Goal: Find specific page/section

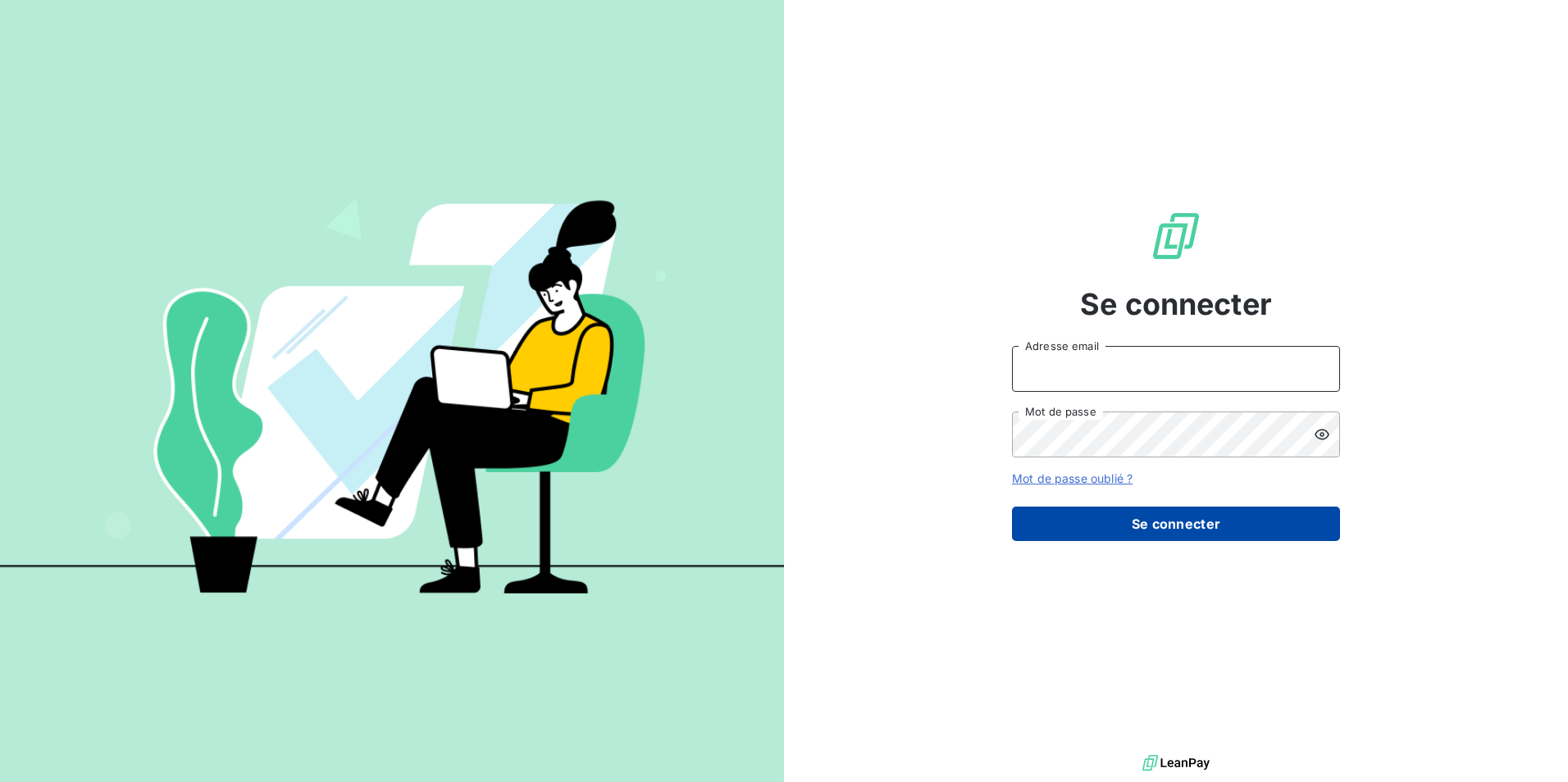
type input "[EMAIL_ADDRESS][DOMAIN_NAME]"
click at [1114, 525] on button "Se connecter" at bounding box center [1176, 524] width 328 height 35
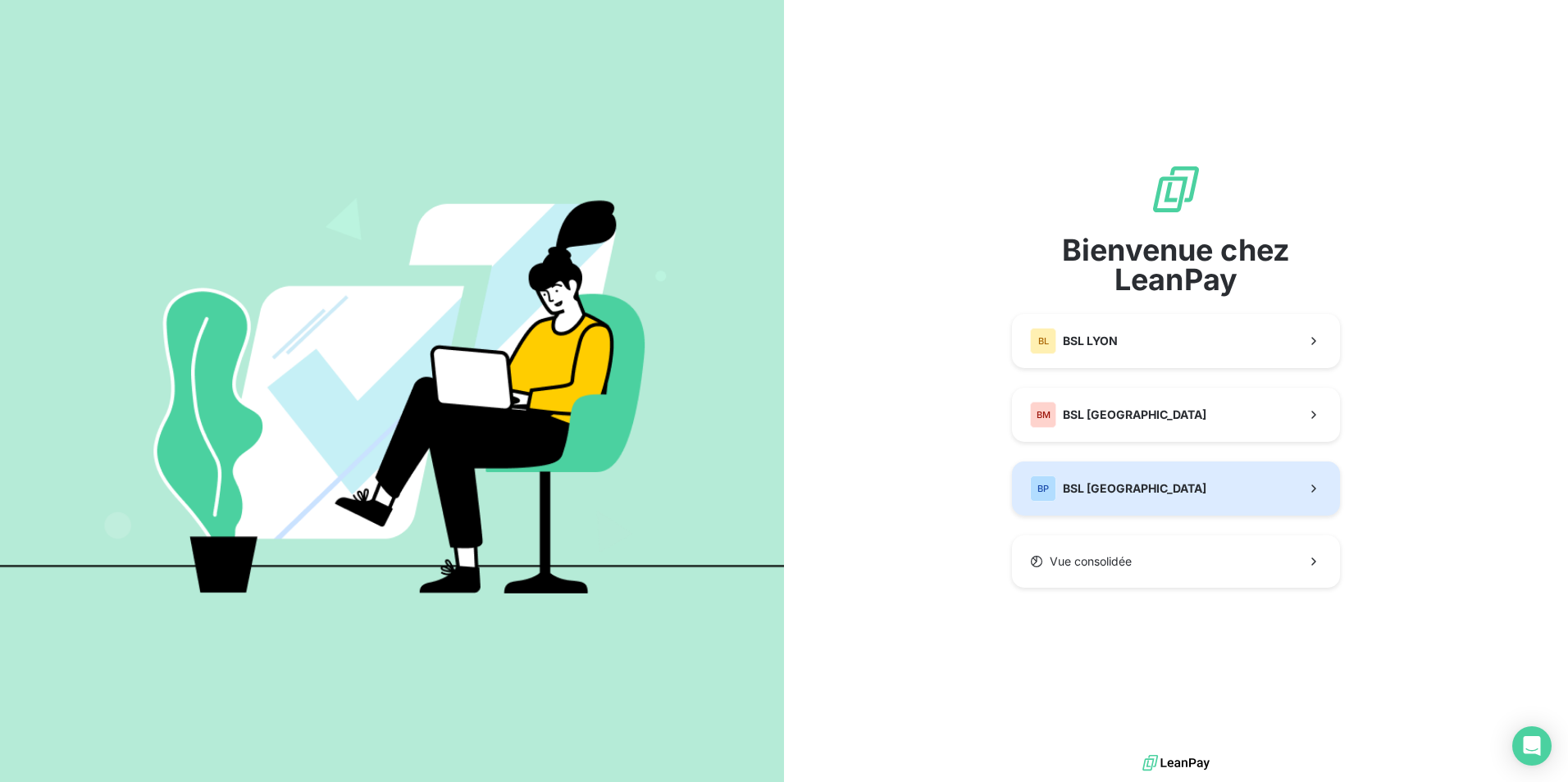
click at [1116, 494] on span "BSL [GEOGRAPHIC_DATA]" at bounding box center [1134, 488] width 144 height 16
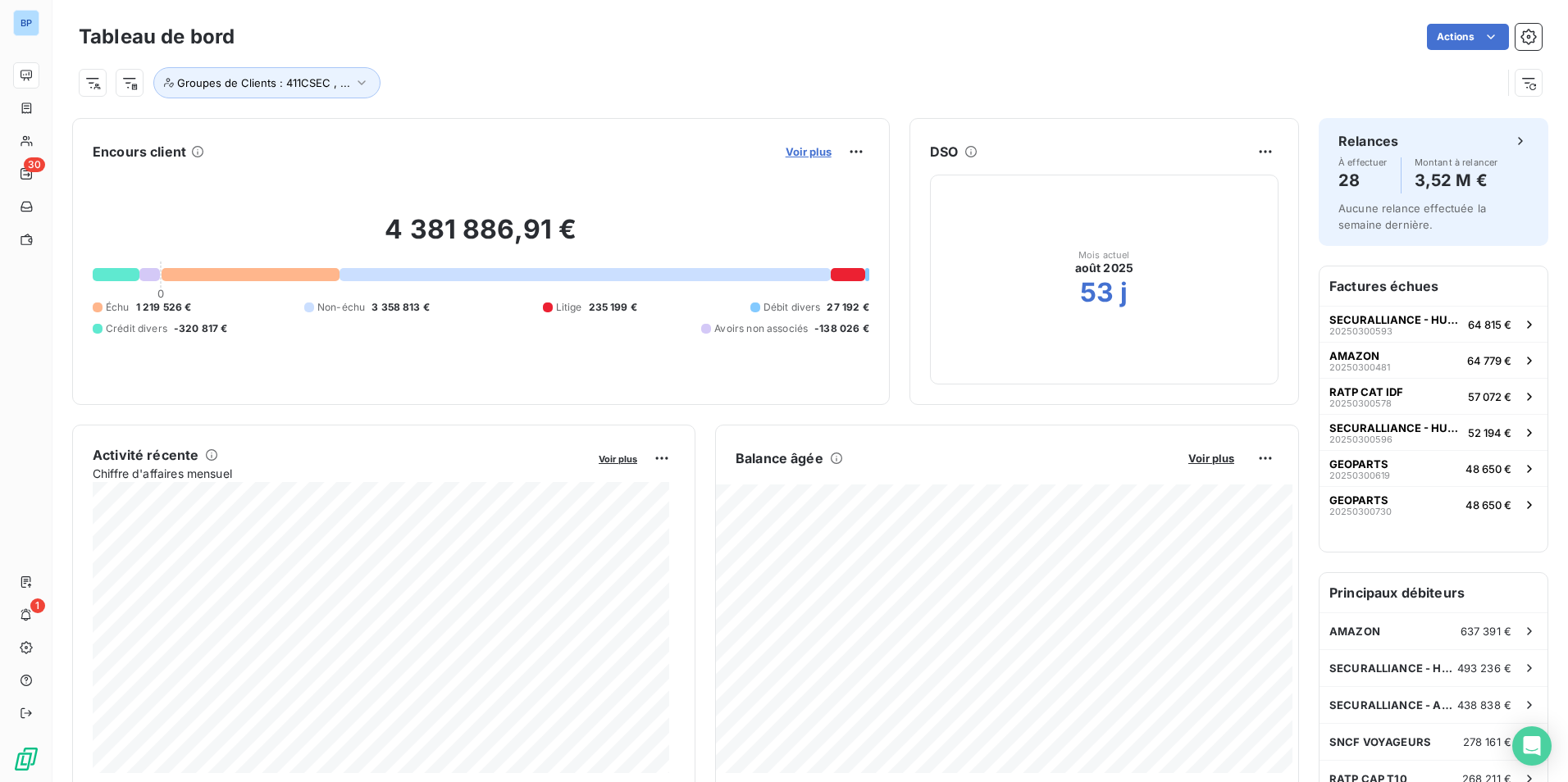
click at [787, 149] on span "Voir plus" at bounding box center [809, 151] width 46 height 13
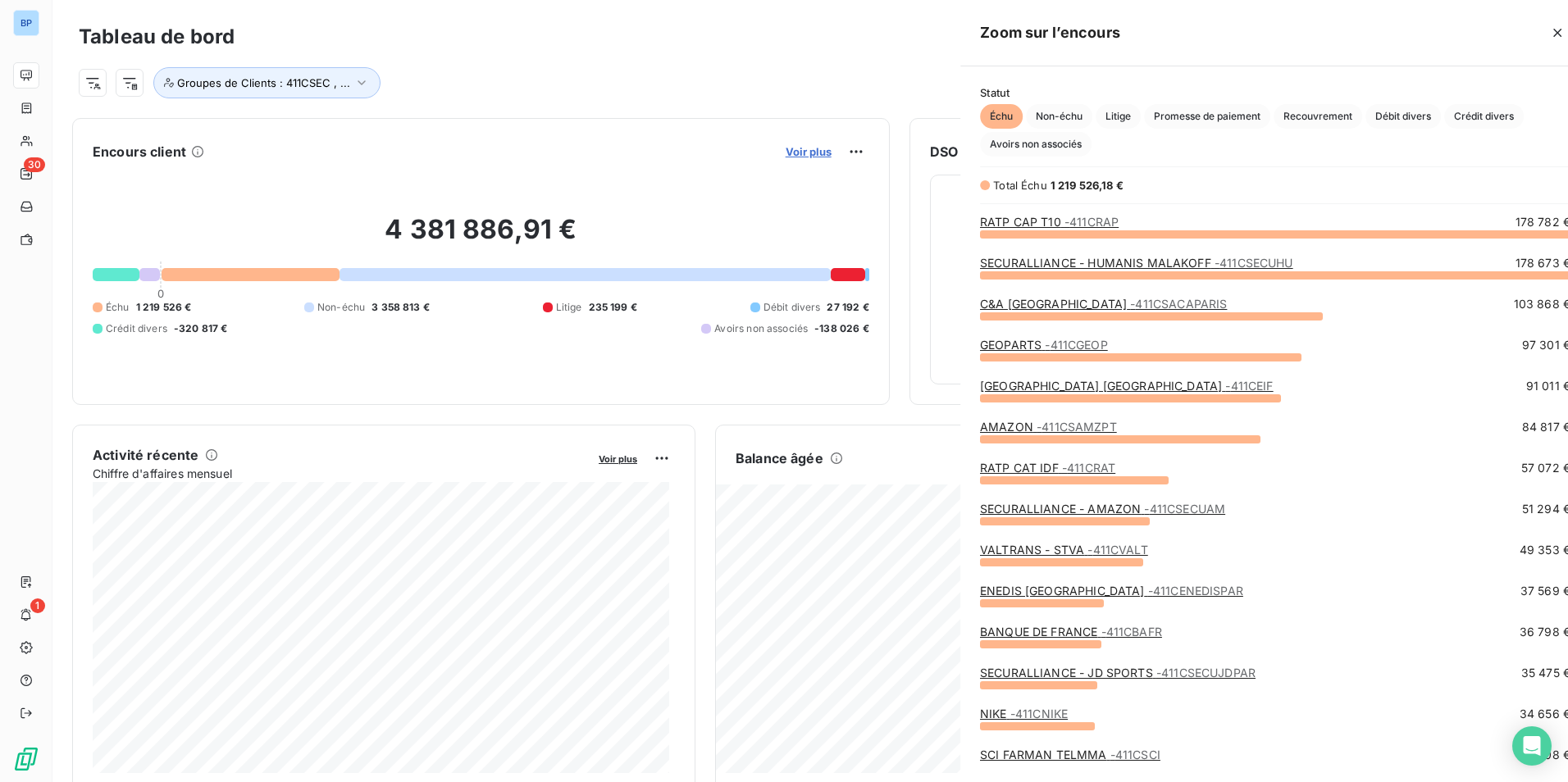
scroll to position [536, 617]
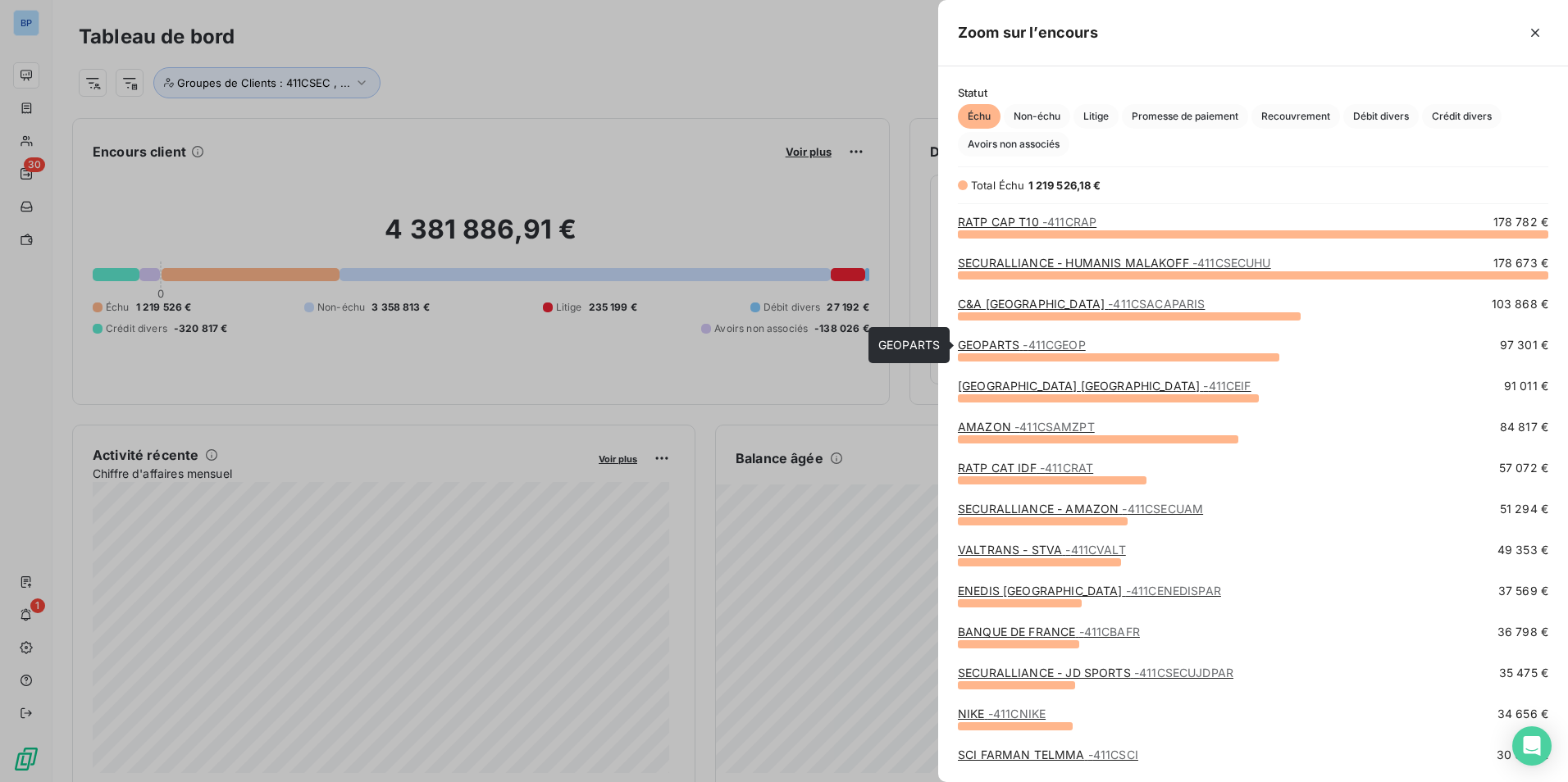
click at [1043, 344] on span "- 411CGEOP" at bounding box center [1054, 344] width 62 height 14
